Goal: Task Accomplishment & Management: Manage account settings

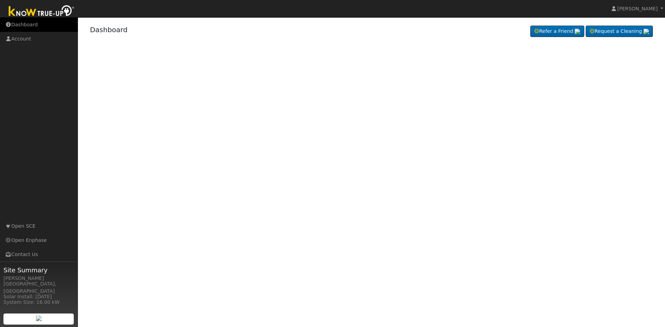
click at [31, 26] on link "Dashboard" at bounding box center [39, 25] width 78 height 14
click at [637, 7] on span "[PERSON_NAME]" at bounding box center [637, 9] width 41 height 6
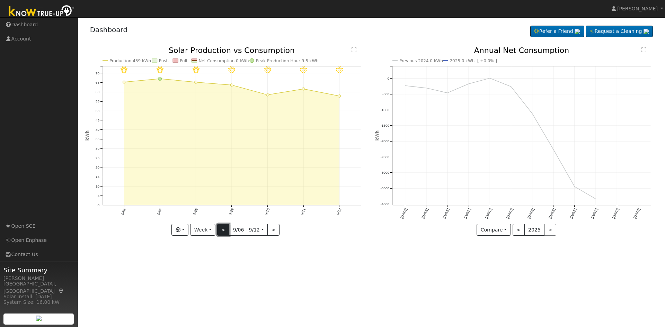
click at [222, 233] on button "<" at bounding box center [223, 230] width 12 height 12
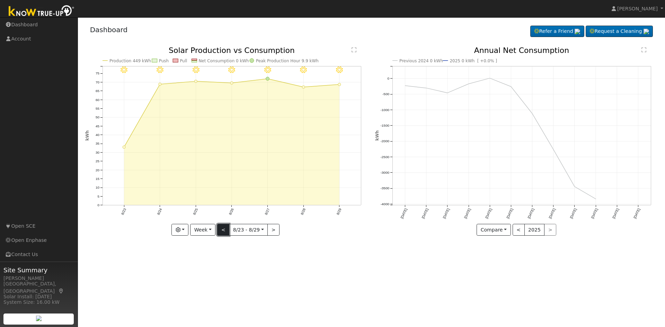
click at [222, 233] on button "<" at bounding box center [223, 230] width 12 height 12
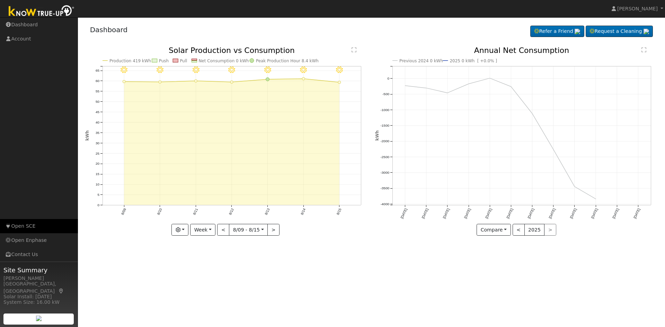
click at [26, 226] on link "Open SCE" at bounding box center [39, 226] width 78 height 14
click at [271, 232] on button ">" at bounding box center [273, 230] width 12 height 12
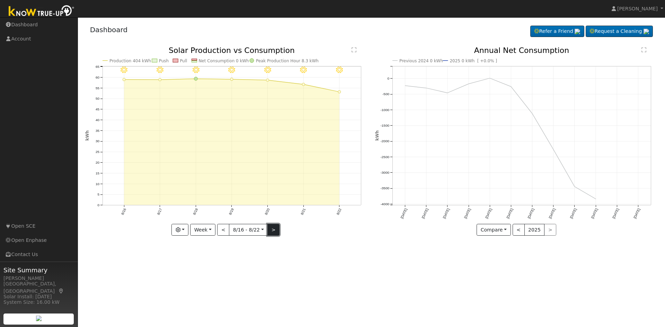
click at [271, 232] on button ">" at bounding box center [273, 230] width 12 height 12
type input "2025-08-30"
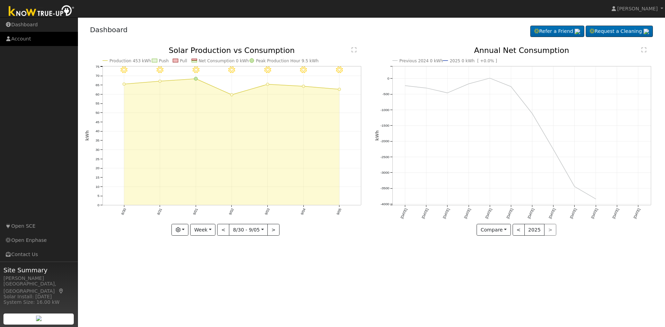
click at [16, 37] on link "Account" at bounding box center [39, 39] width 78 height 14
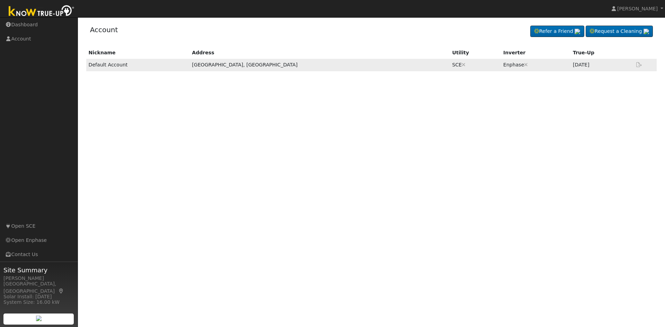
click at [638, 67] on icon at bounding box center [639, 64] width 6 height 5
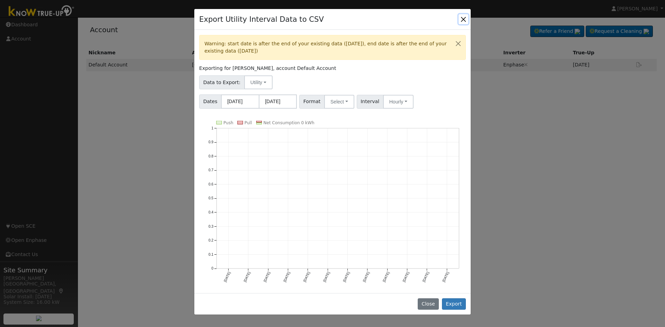
click at [464, 17] on button "Close" at bounding box center [463, 19] width 10 height 10
